Goal: Transaction & Acquisition: Purchase product/service

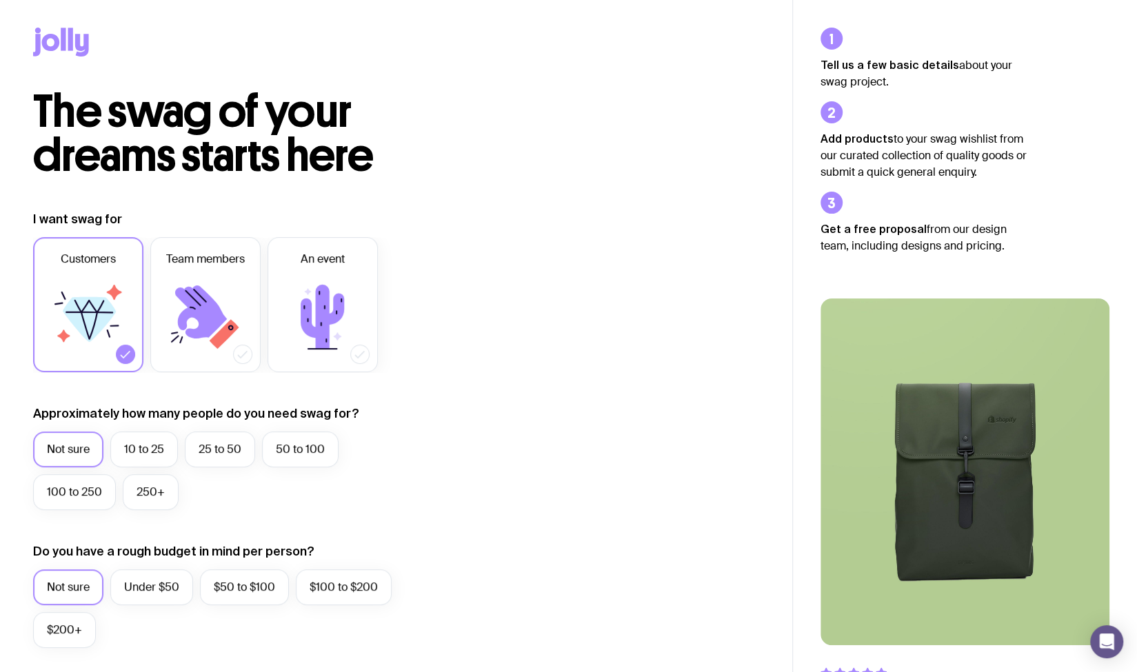
click at [58, 50] on icon at bounding box center [61, 42] width 56 height 29
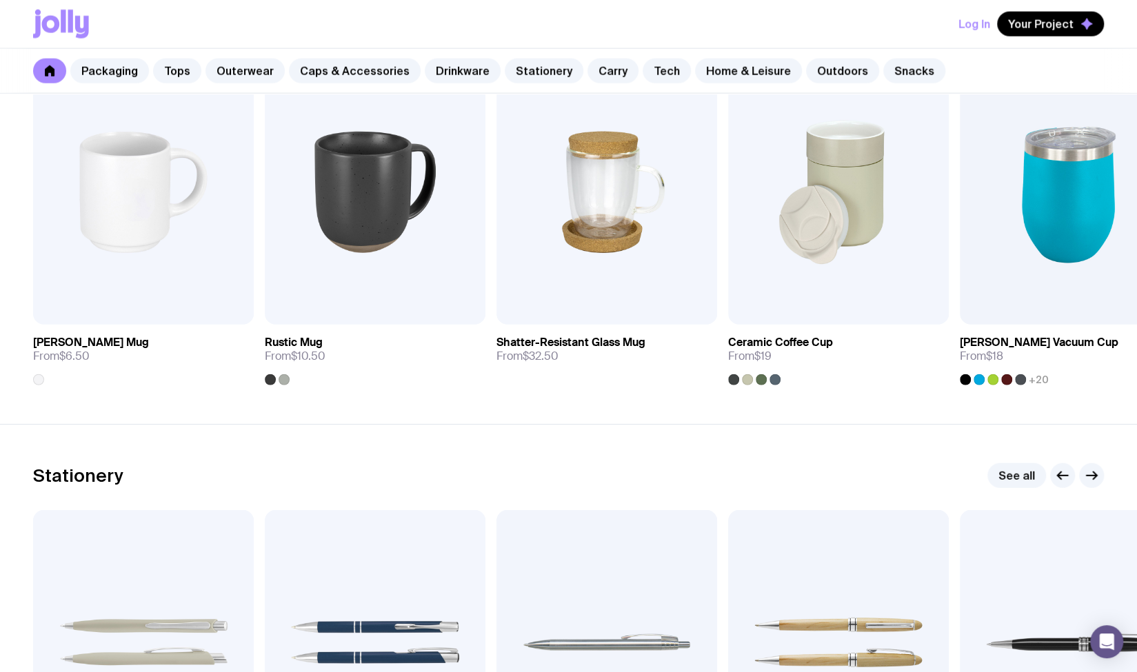
scroll to position [2017, 0]
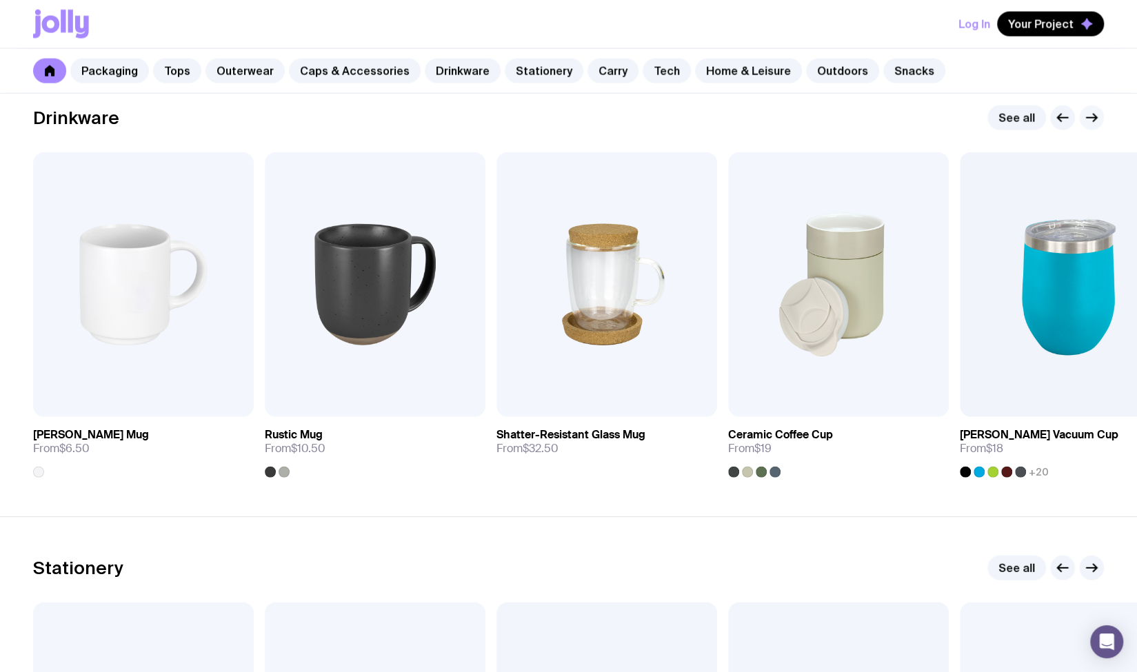
click at [1086, 108] on button "button" at bounding box center [1091, 118] width 25 height 25
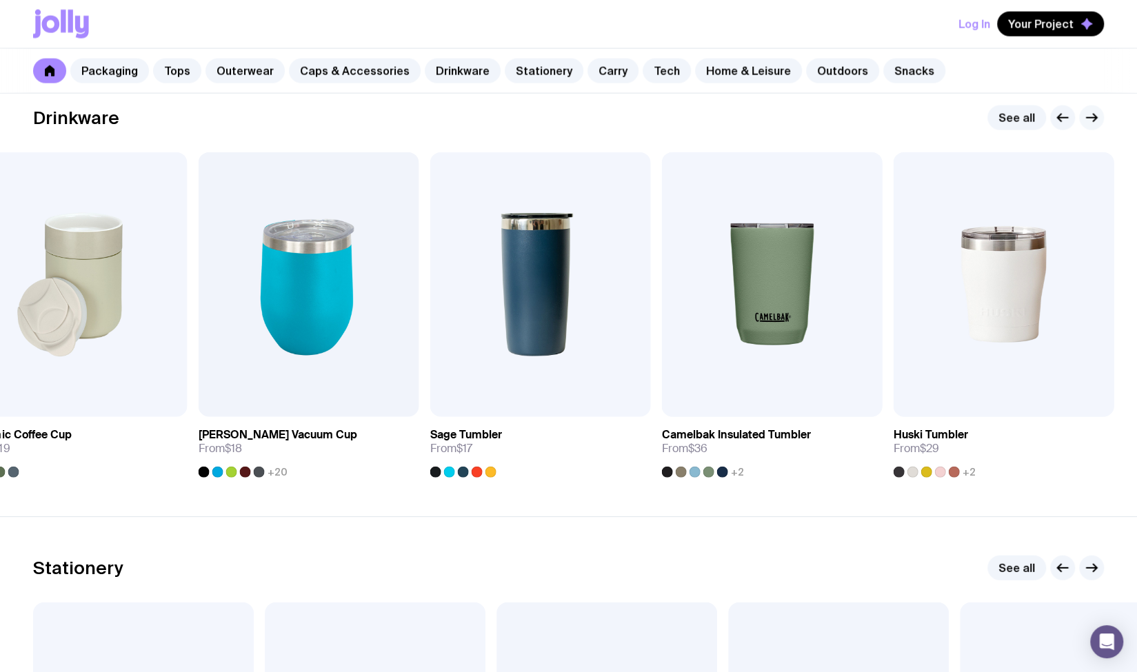
click at [1086, 108] on button "button" at bounding box center [1091, 118] width 25 height 25
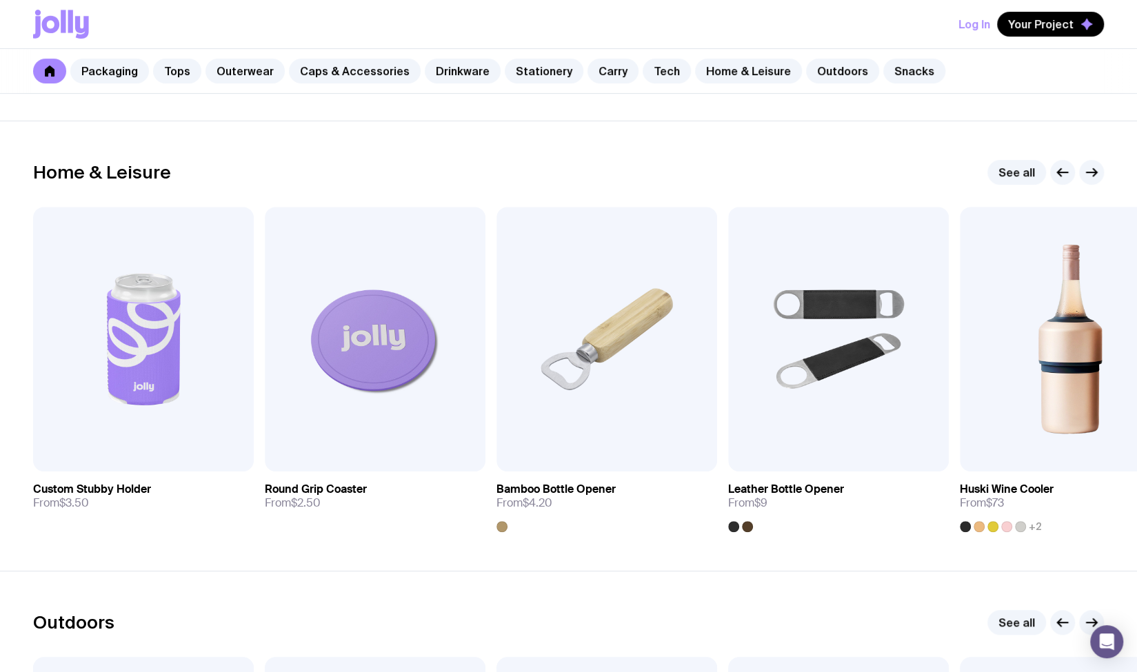
scroll to position [3762, 0]
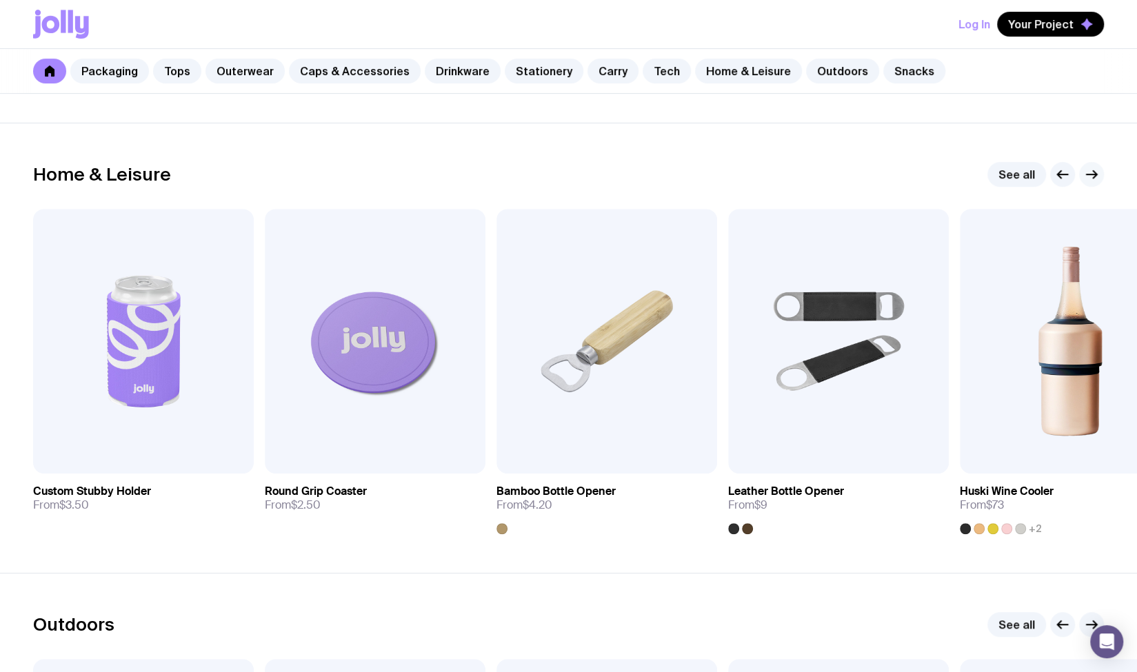
click at [1095, 174] on icon "button" at bounding box center [1091, 174] width 17 height 17
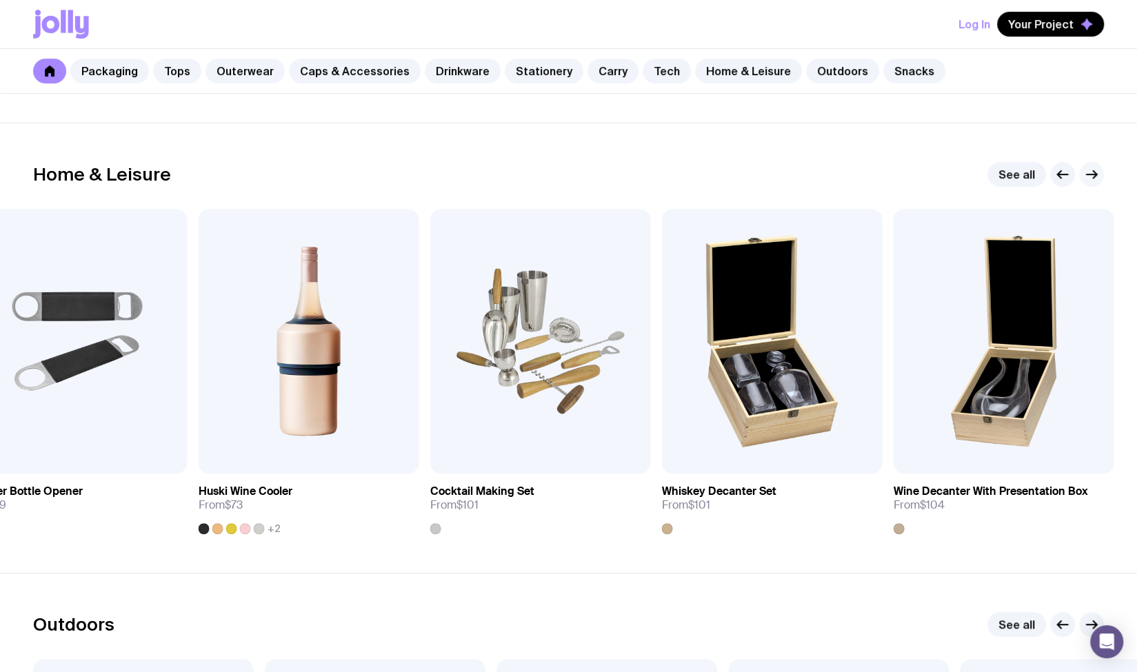
click at [1095, 174] on icon "button" at bounding box center [1091, 174] width 17 height 17
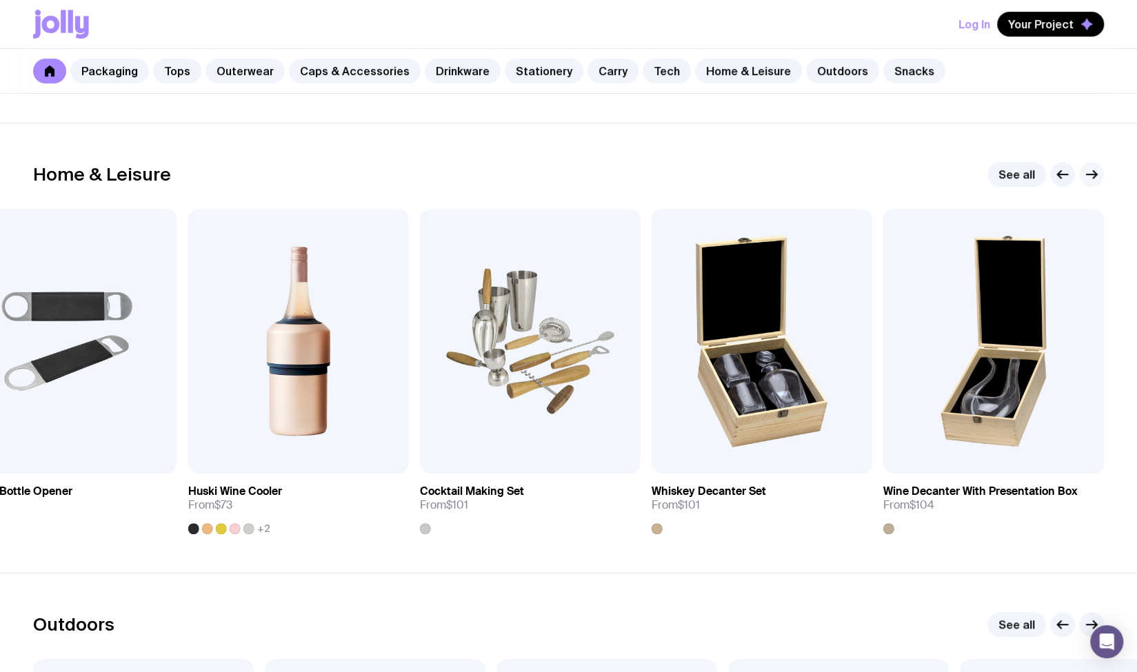
click at [1095, 174] on icon "button" at bounding box center [1091, 174] width 17 height 17
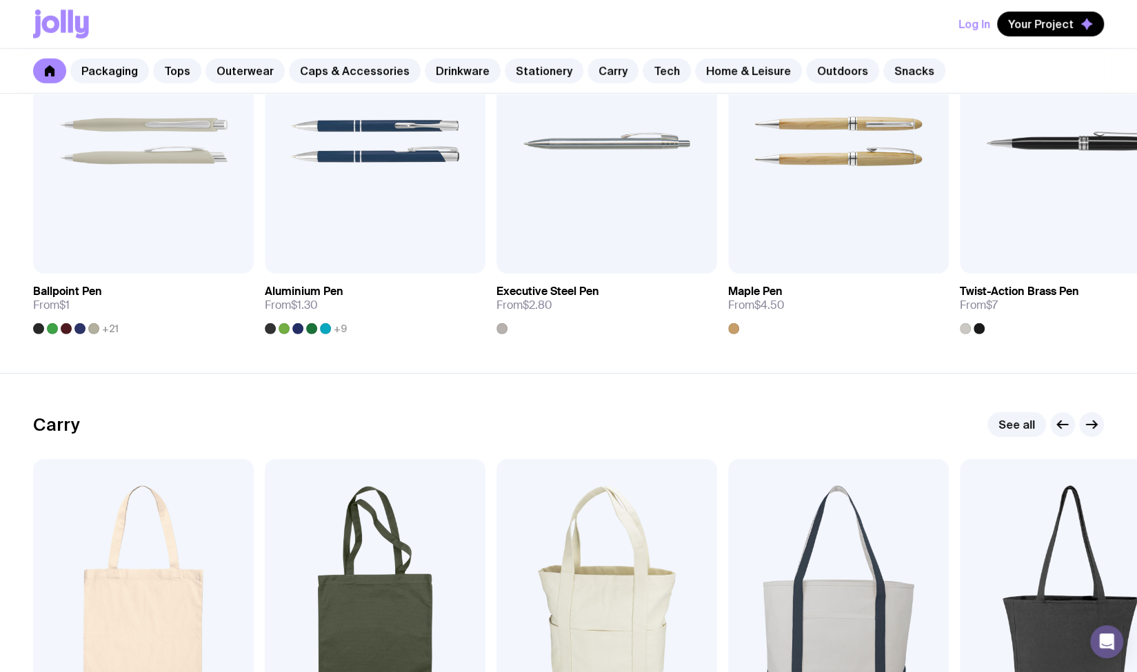
scroll to position [2792, 0]
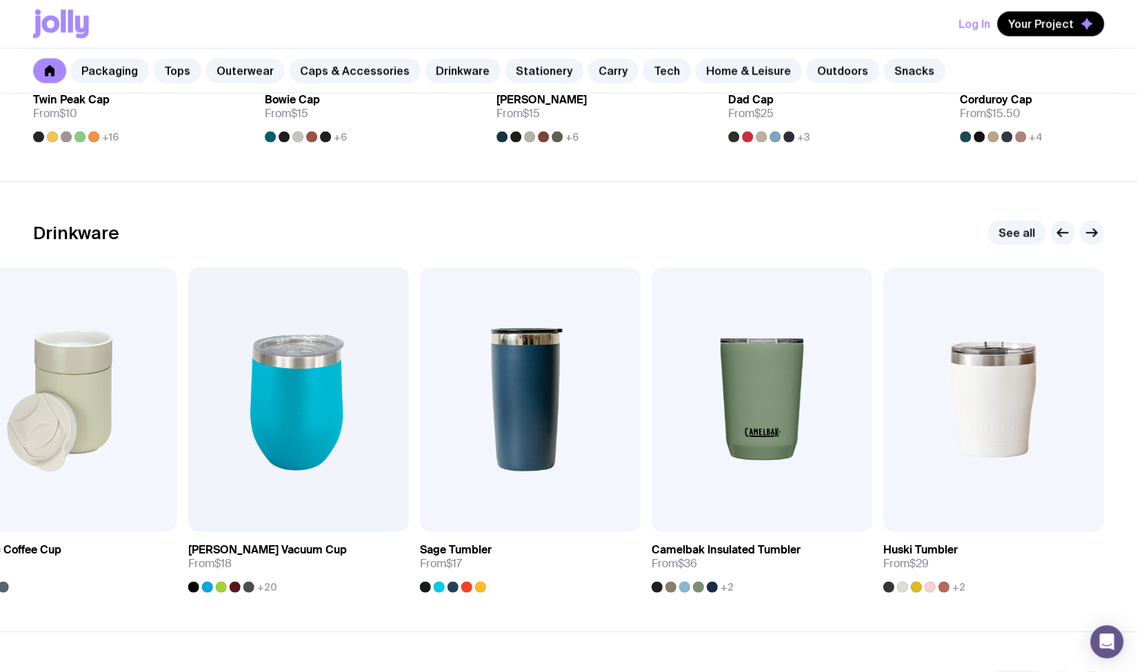
scroll to position [1901, 0]
click at [1019, 227] on link "See all" at bounding box center [1017, 233] width 59 height 25
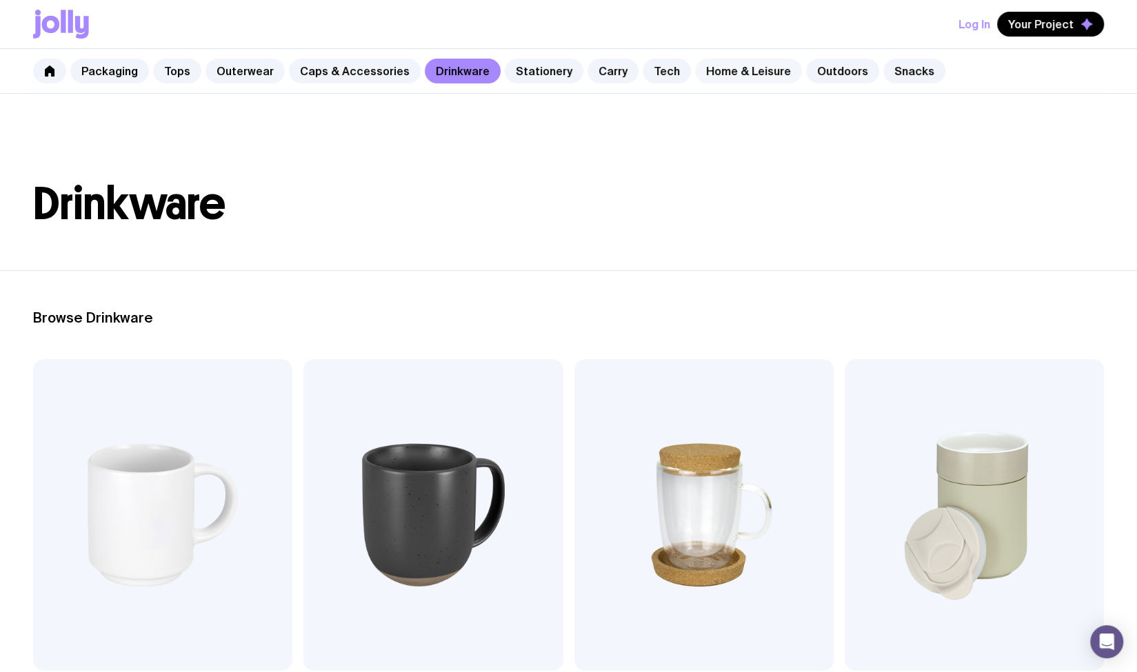
click at [746, 61] on link "Home & Leisure" at bounding box center [748, 71] width 107 height 25
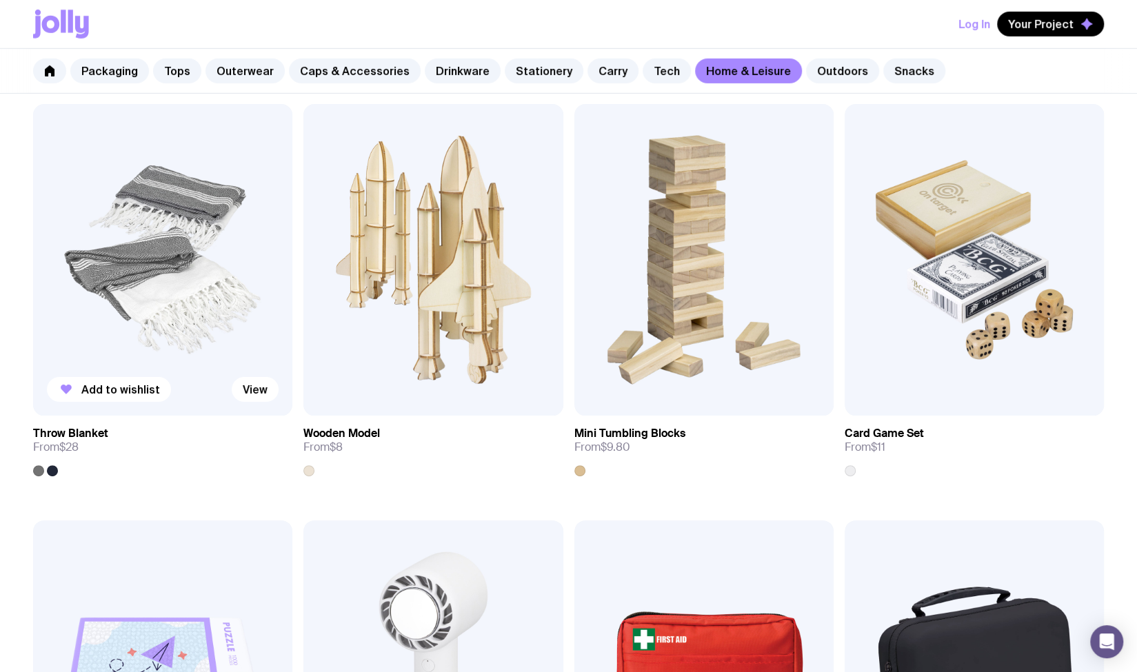
scroll to position [2749, 0]
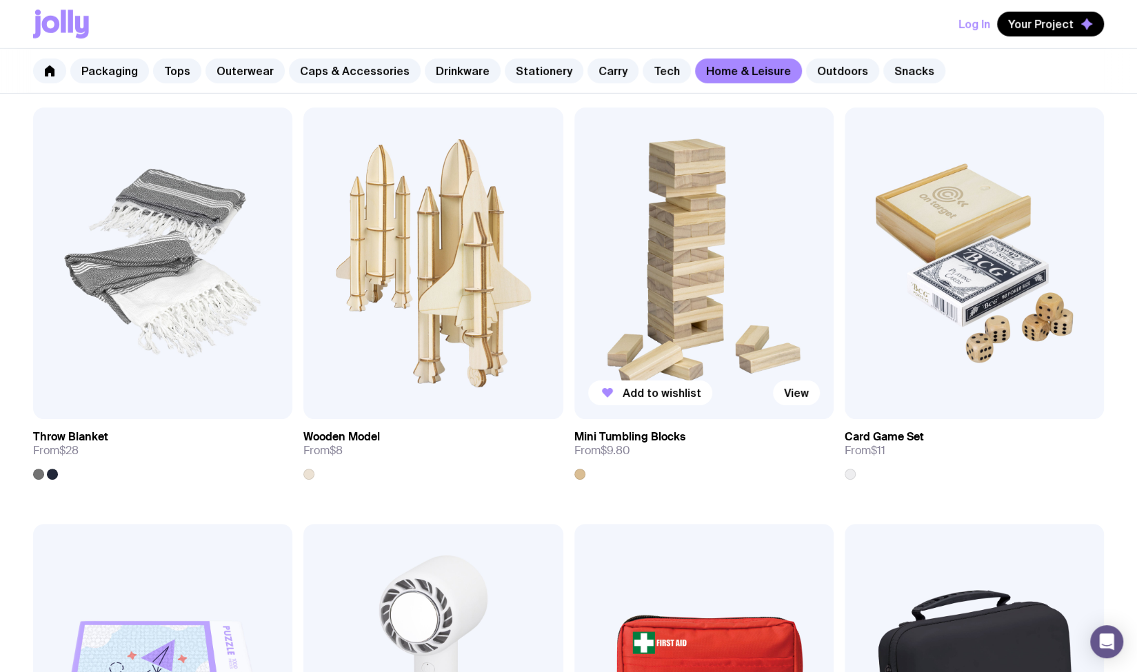
click at [679, 296] on img at bounding box center [704, 264] width 259 height 312
